Goal: Navigation & Orientation: Go to known website

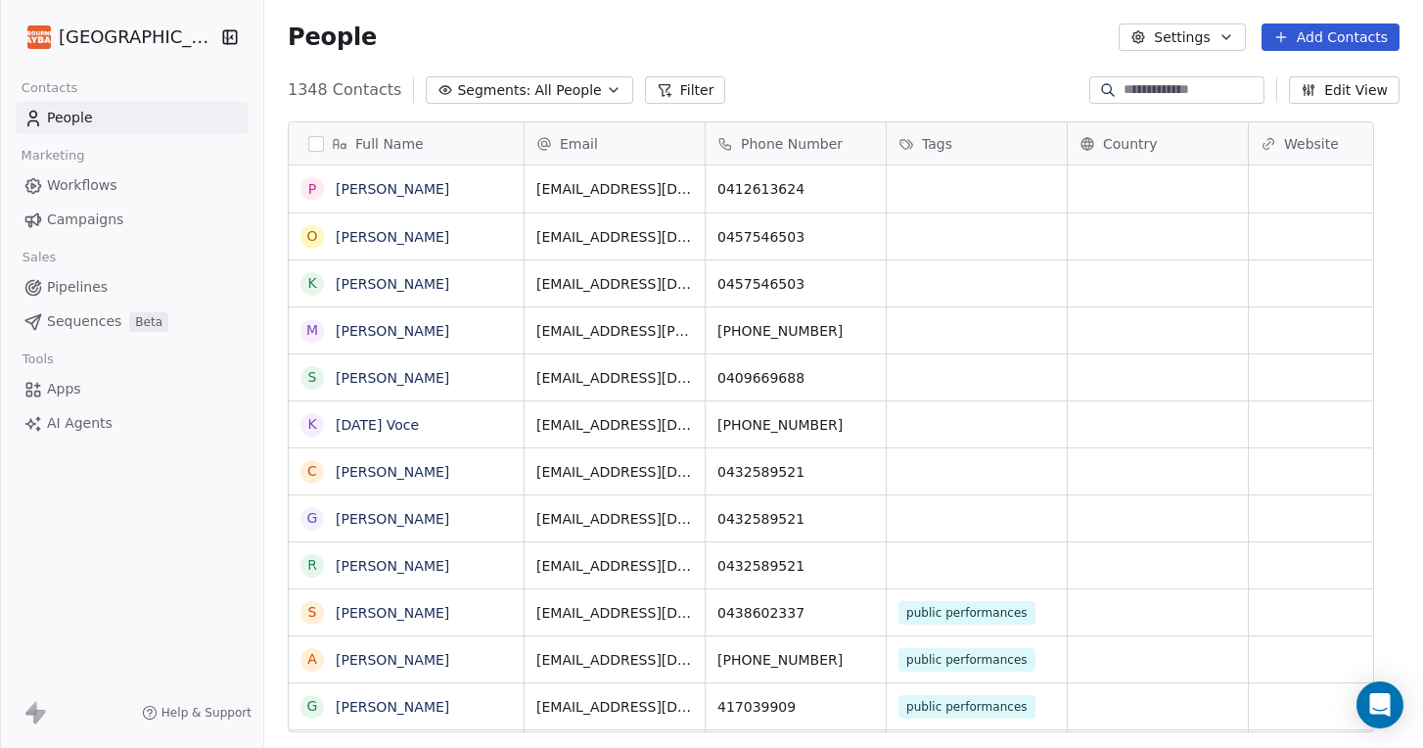
scroll to position [658, 1133]
